Goal: Communication & Community: Answer question/provide support

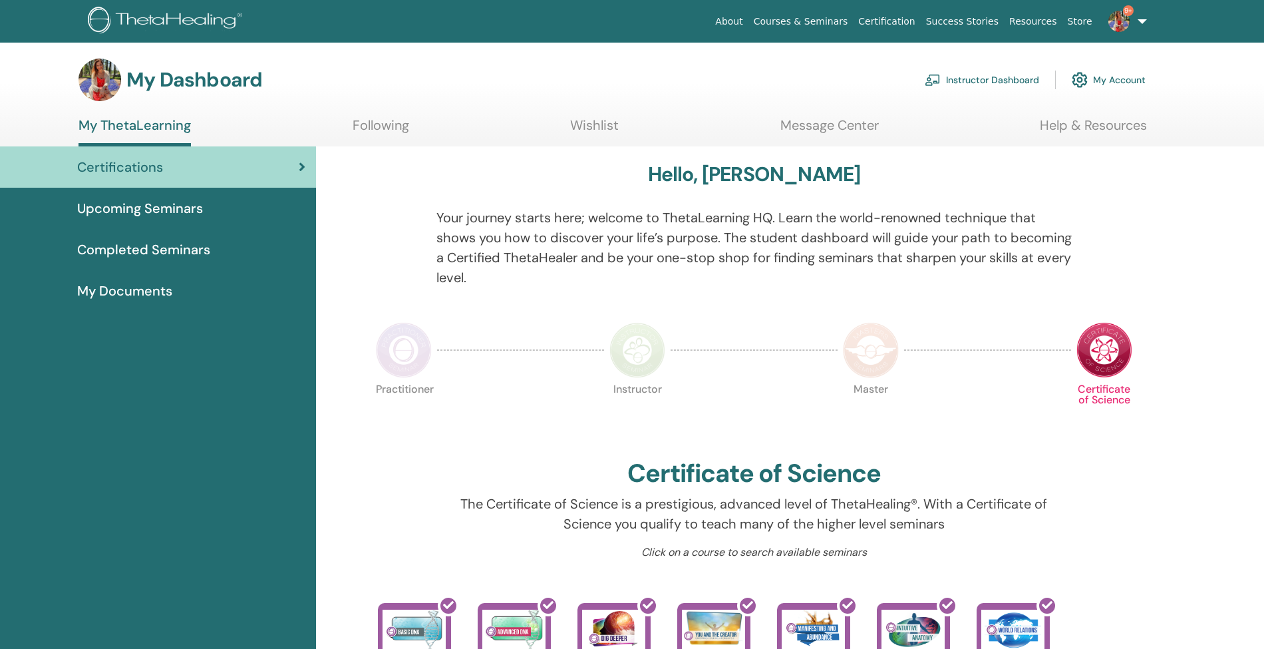
click at [837, 128] on link "Message Center" at bounding box center [829, 130] width 98 height 26
